Goal: Obtain resource: Download file/media

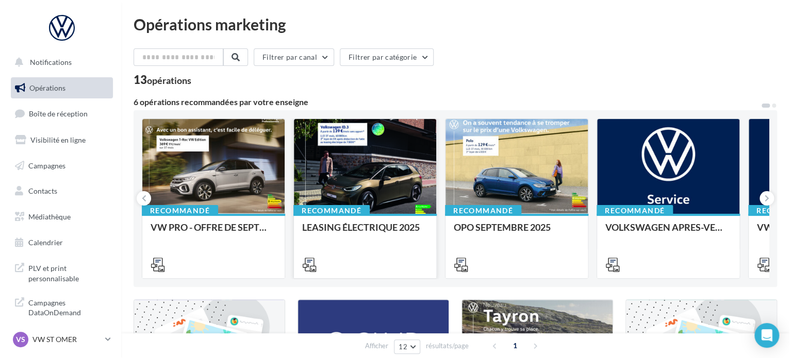
scroll to position [9, 0]
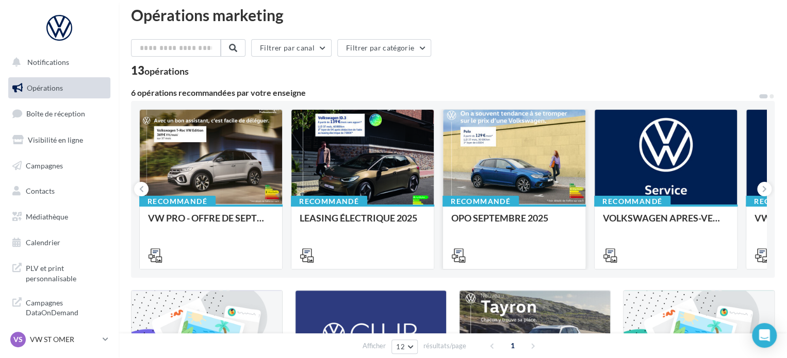
click at [506, 170] on div at bounding box center [514, 158] width 142 height 96
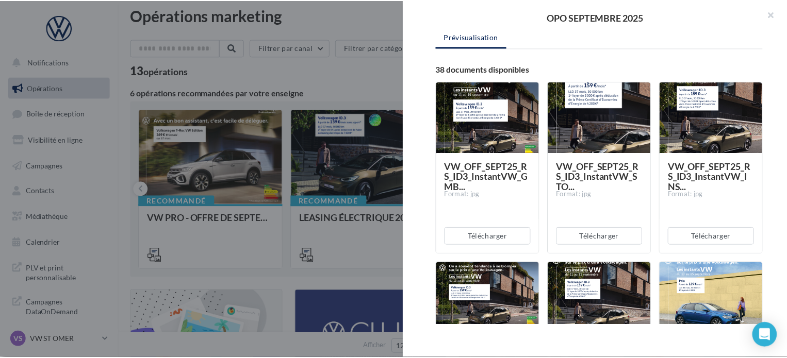
scroll to position [0, 0]
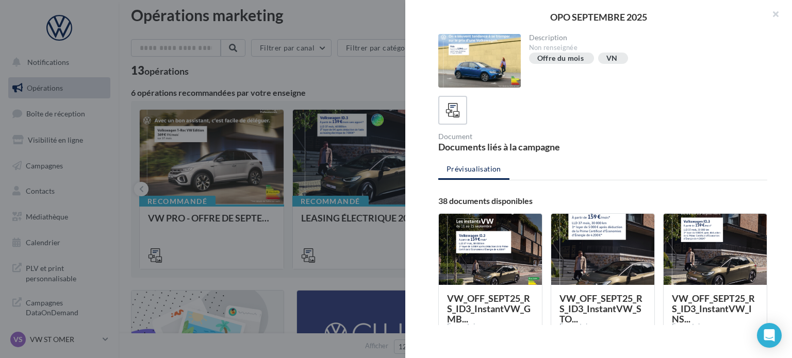
click at [216, 239] on div at bounding box center [396, 179] width 792 height 358
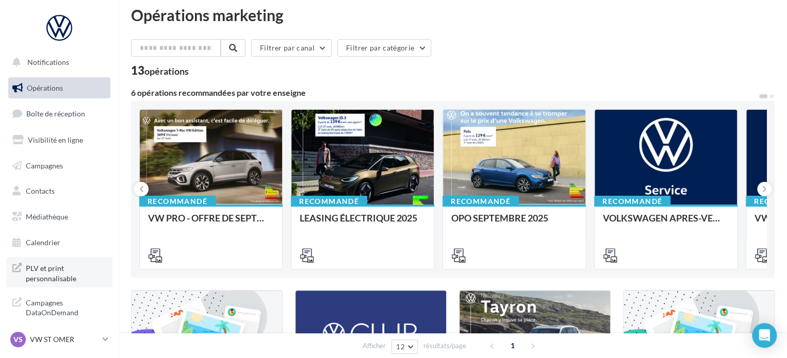
scroll to position [9, 0]
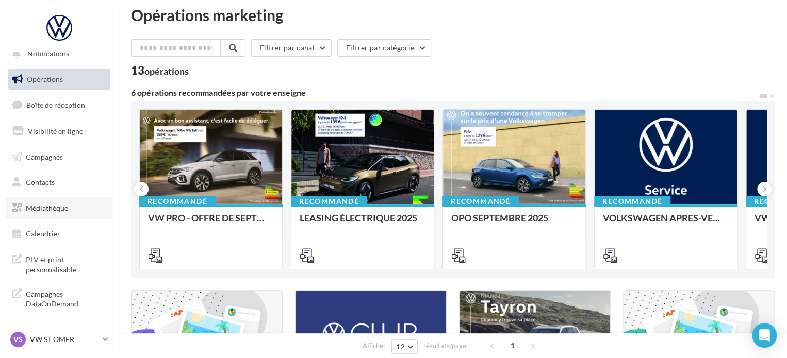
click at [52, 207] on span "Médiathèque" at bounding box center [47, 208] width 42 height 9
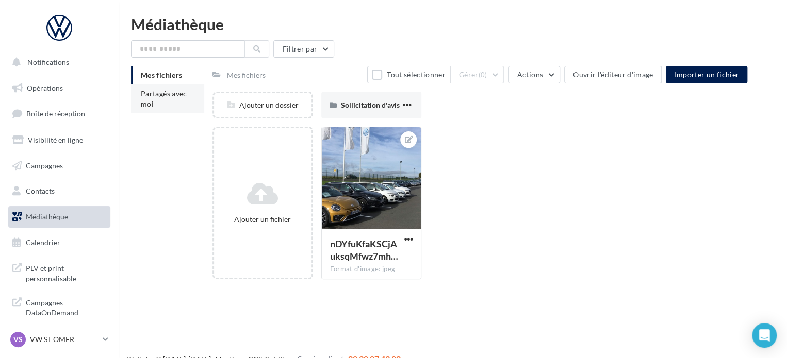
click at [171, 97] on span "Partagés avec moi" at bounding box center [164, 98] width 46 height 19
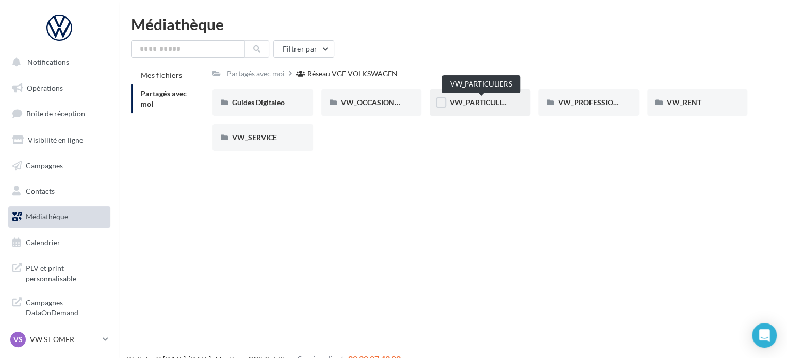
click at [485, 98] on span "VW_PARTICULIERS" at bounding box center [481, 102] width 64 height 9
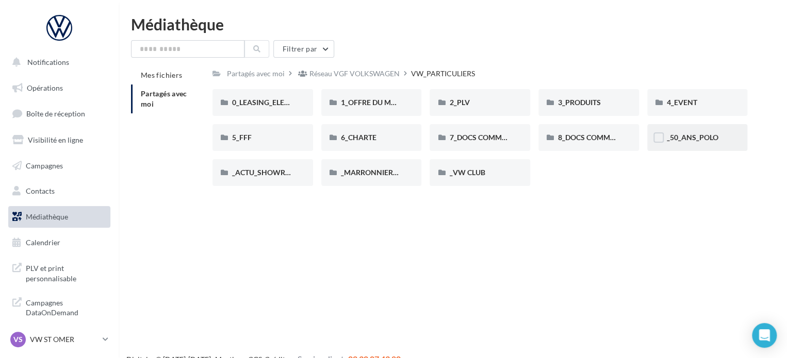
click at [701, 134] on div "_50_ANS_POLO" at bounding box center [697, 138] width 61 height 10
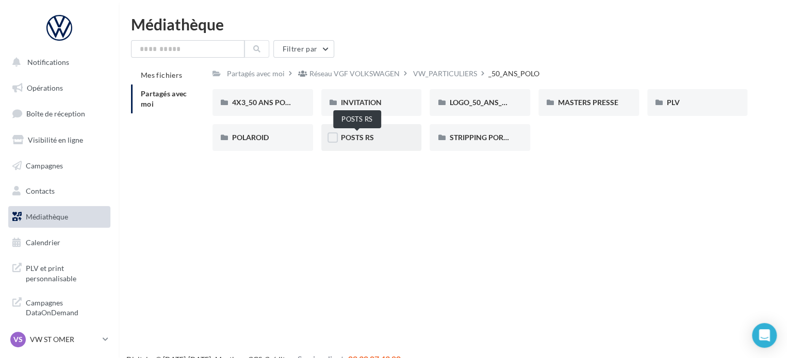
click at [364, 137] on span "POSTS RS" at bounding box center [357, 137] width 33 height 9
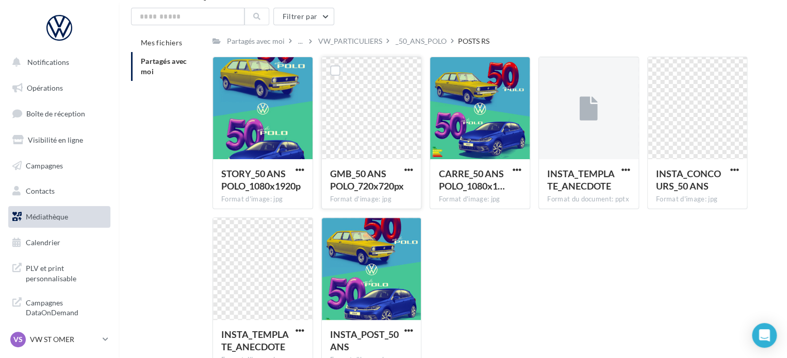
scroll to position [27, 0]
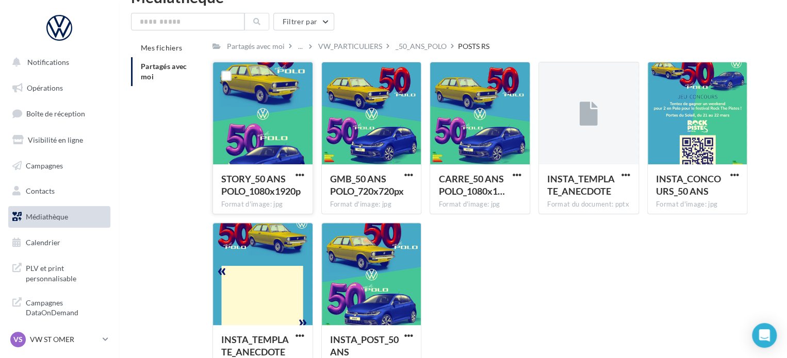
click at [287, 121] on div at bounding box center [263, 113] width 100 height 103
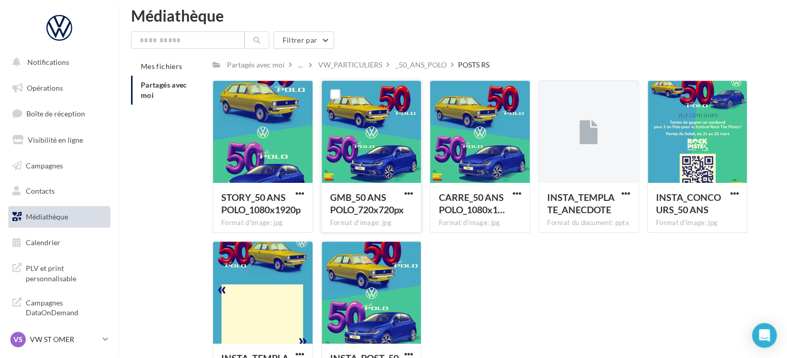
scroll to position [0, 0]
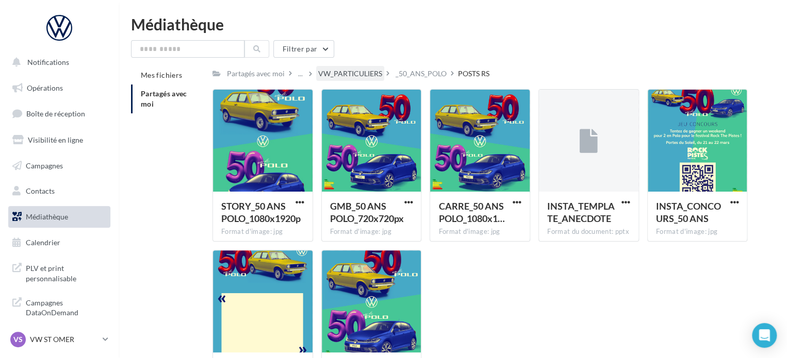
click at [356, 77] on div "VW_PARTICULIERS" at bounding box center [350, 74] width 64 height 10
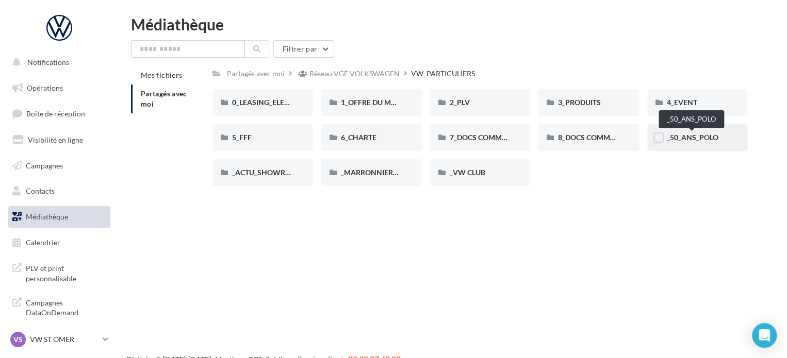
click at [691, 138] on span "_50_ANS_POLO" at bounding box center [693, 137] width 52 height 9
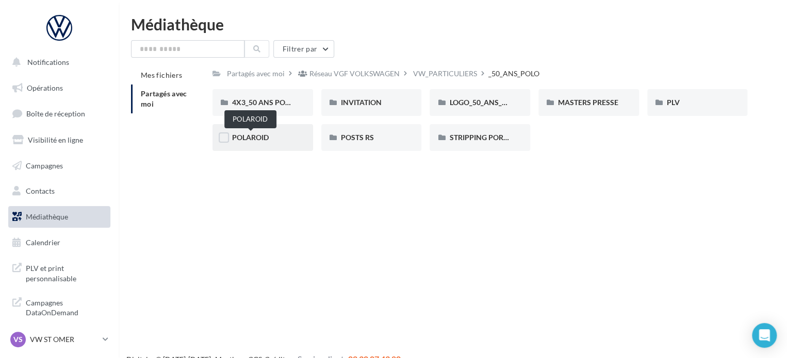
click at [257, 136] on span "POLAROID" at bounding box center [250, 137] width 37 height 9
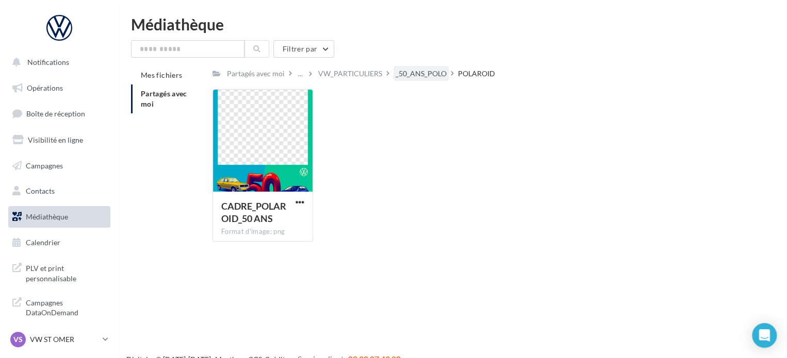
click at [407, 72] on div "_50_ANS_POLO" at bounding box center [420, 74] width 51 height 10
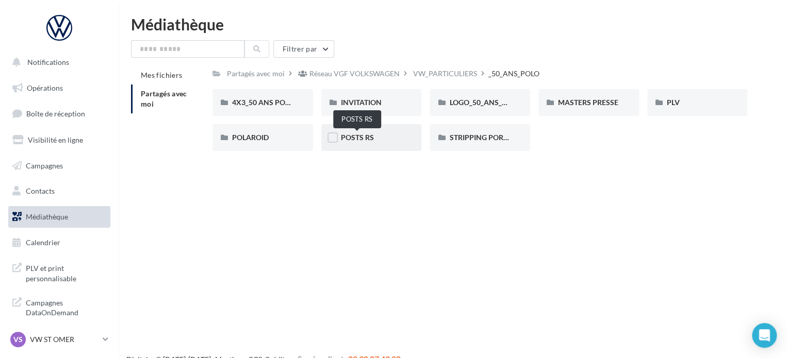
click at [353, 136] on span "POSTS RS" at bounding box center [357, 137] width 33 height 9
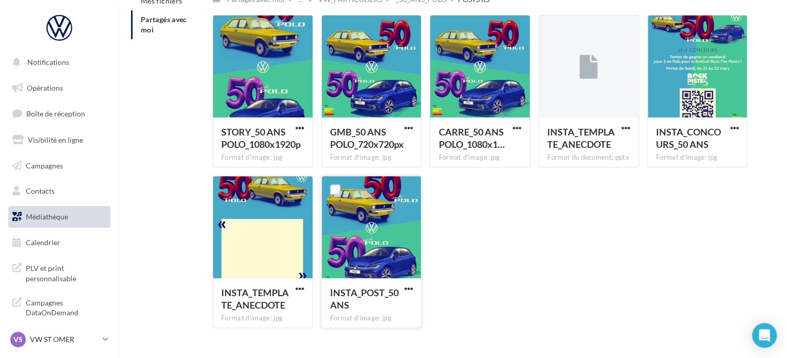
scroll to position [86, 0]
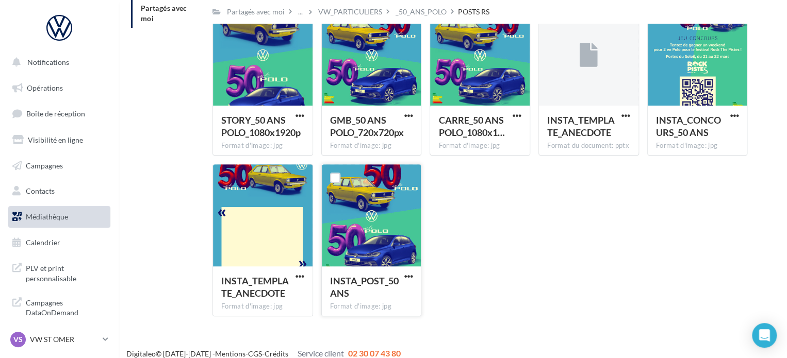
click at [352, 222] on div at bounding box center [372, 215] width 100 height 103
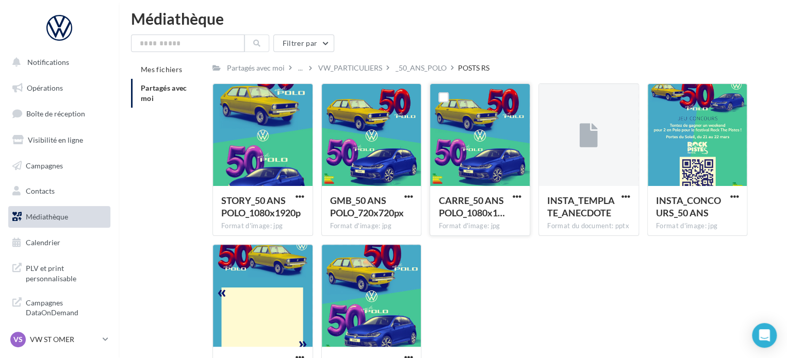
scroll to position [0, 0]
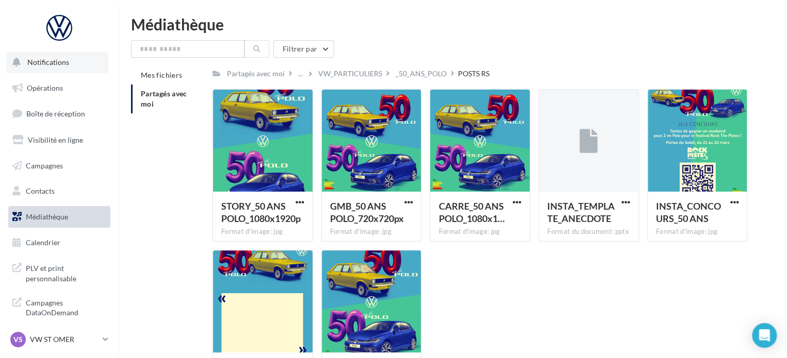
click at [65, 60] on span "Notifications" at bounding box center [48, 62] width 42 height 9
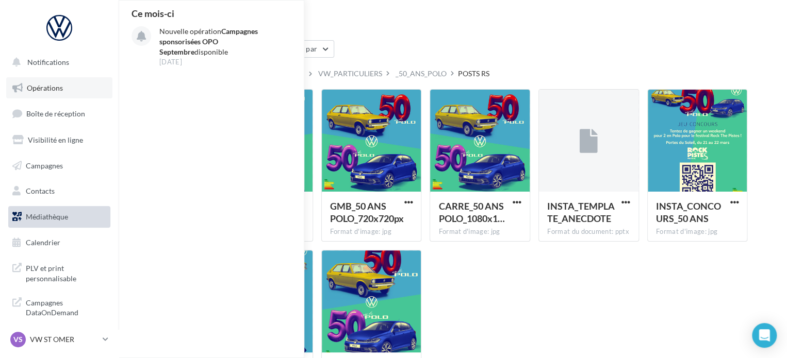
click at [65, 78] on link "Opérations" at bounding box center [59, 88] width 106 height 22
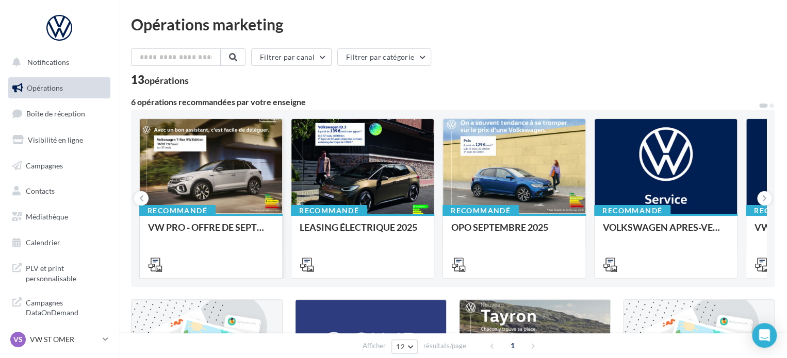
click at [226, 178] on div at bounding box center [211, 167] width 142 height 96
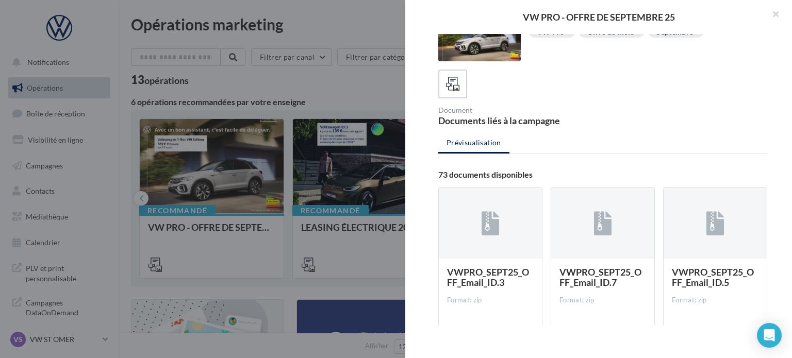
scroll to position [86, 0]
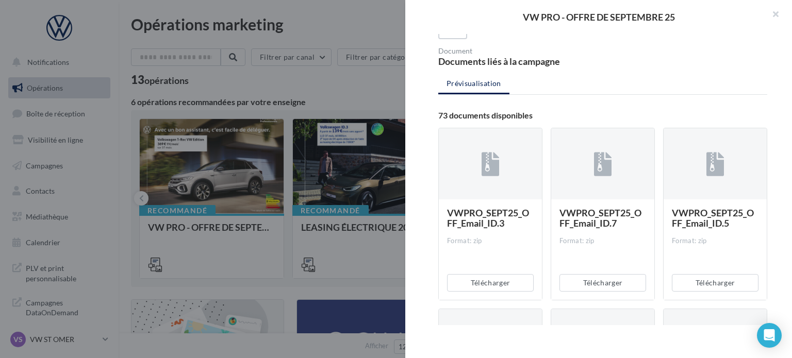
click at [291, 174] on div at bounding box center [396, 179] width 792 height 358
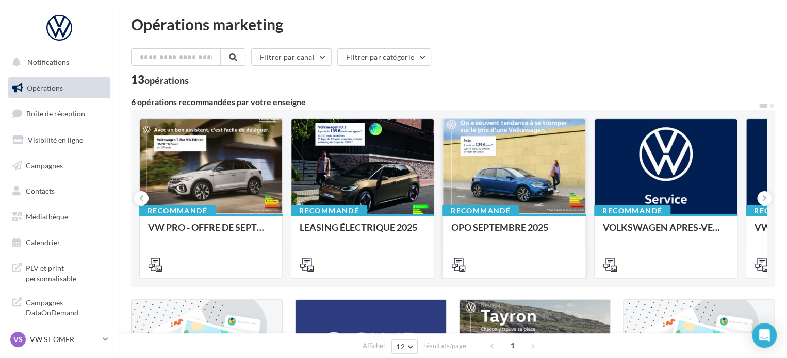
click at [504, 173] on div at bounding box center [514, 167] width 142 height 96
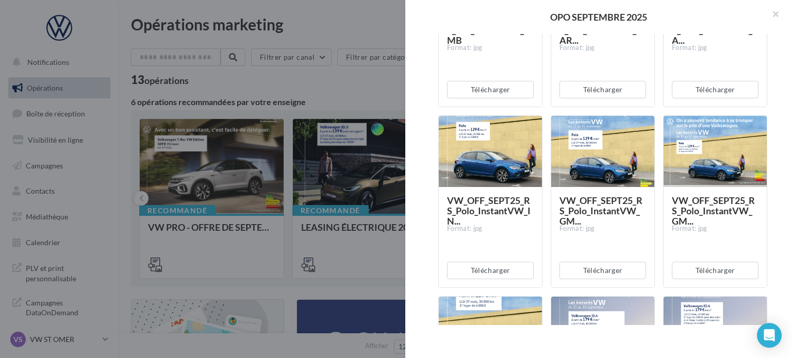
scroll to position [464, 0]
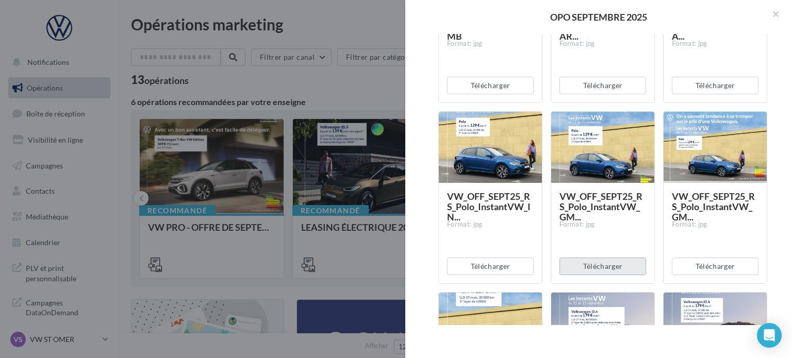
click at [600, 261] on button "Télécharger" at bounding box center [602, 267] width 87 height 18
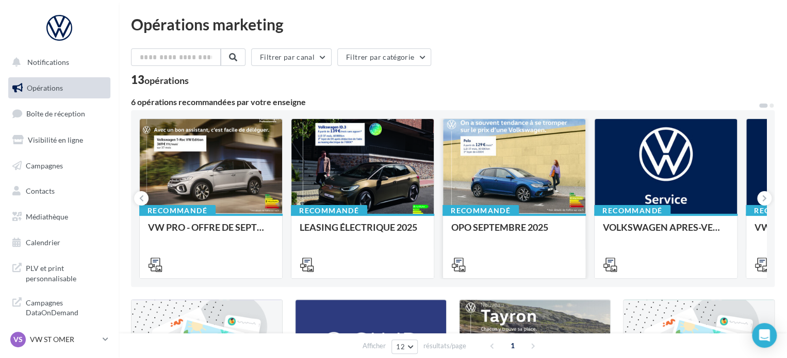
click at [521, 207] on div at bounding box center [514, 167] width 142 height 96
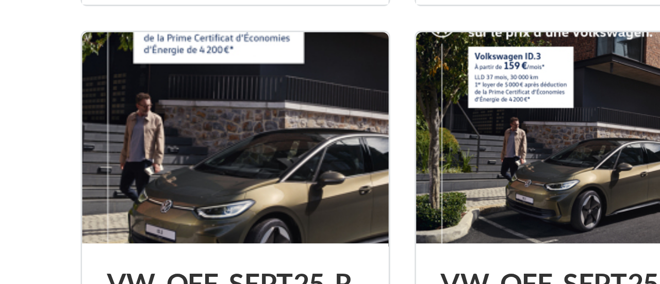
scroll to position [1209, 0]
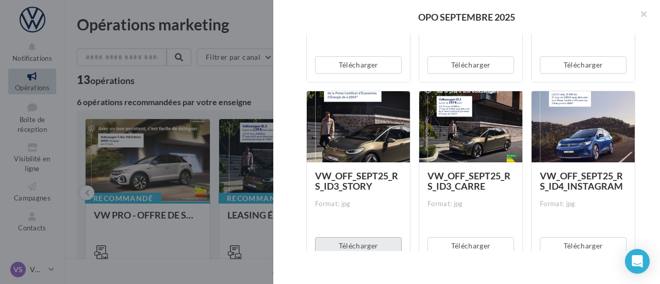
click at [347, 240] on button "Télécharger" at bounding box center [358, 246] width 87 height 18
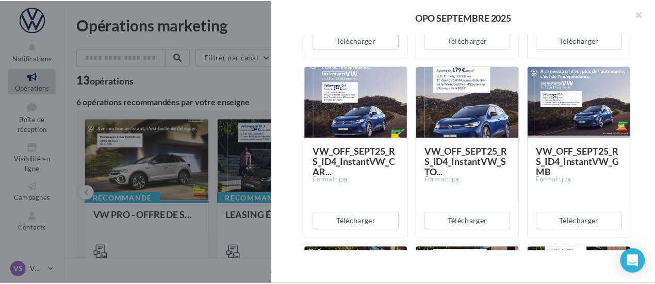
scroll to position [857, 0]
